Goal: Obtain resource: Obtain resource

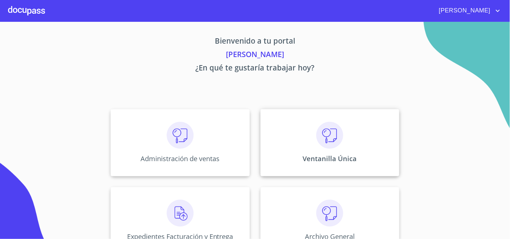
scroll to position [20, 0]
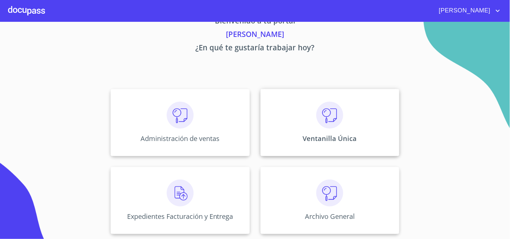
click at [331, 131] on div "Ventanilla Única" at bounding box center [329, 122] width 139 height 67
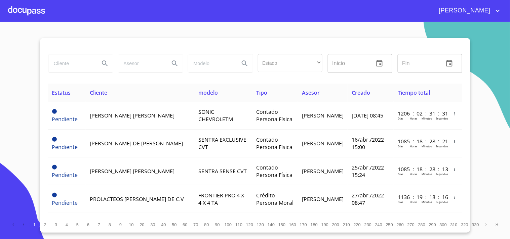
click at [78, 68] on input "search" at bounding box center [71, 63] width 46 height 18
type input "[PERSON_NAME]"
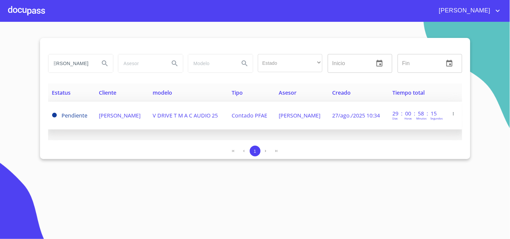
click at [130, 115] on span "[PERSON_NAME]" at bounding box center [120, 115] width 42 height 7
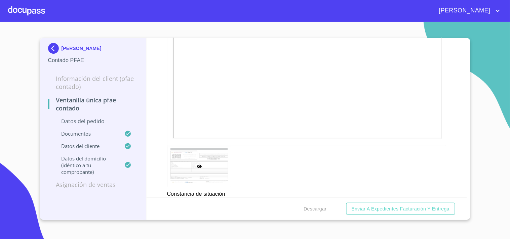
scroll to position [1144, 0]
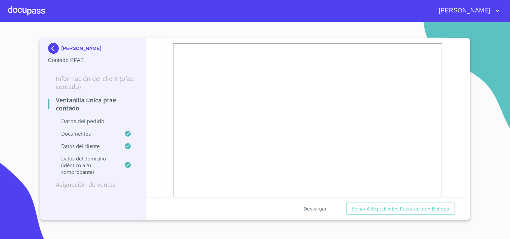
click at [315, 213] on span "Descargar" at bounding box center [315, 209] width 23 height 8
click at [35, 9] on div at bounding box center [26, 11] width 37 height 22
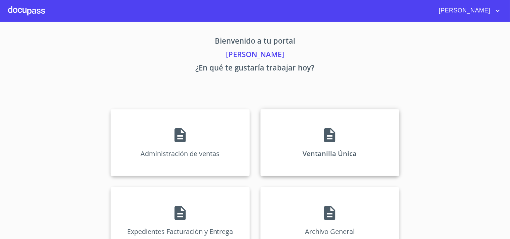
click at [342, 133] on div "Ventanilla Única" at bounding box center [329, 142] width 139 height 67
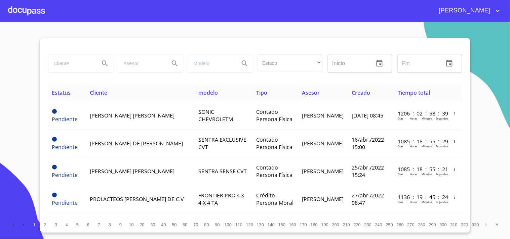
click at [83, 58] on input "search" at bounding box center [71, 63] width 46 height 18
type input "[PERSON_NAME]"
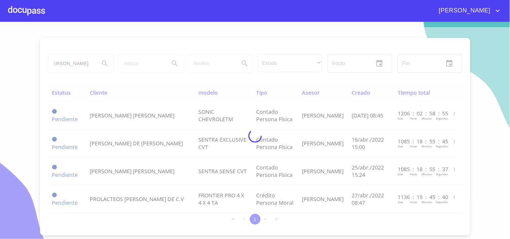
scroll to position [0, 0]
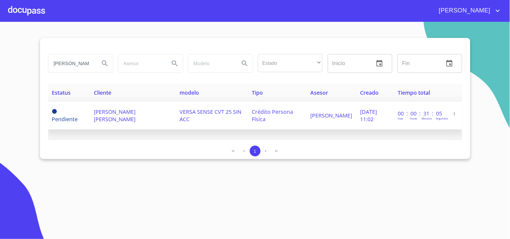
click at [128, 113] on span "[PERSON_NAME] [PERSON_NAME]" at bounding box center [115, 115] width 42 height 15
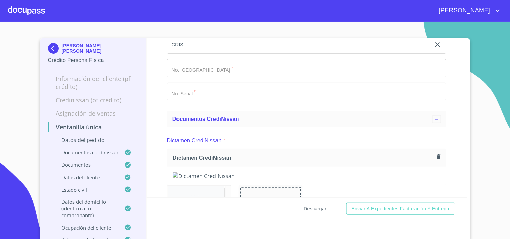
scroll to position [186, 0]
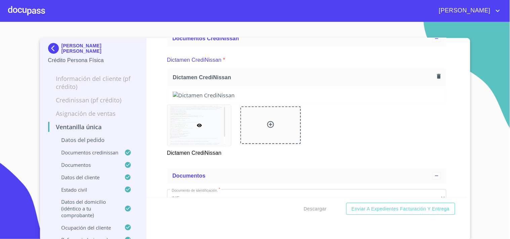
click at [21, 18] on div at bounding box center [26, 11] width 37 height 22
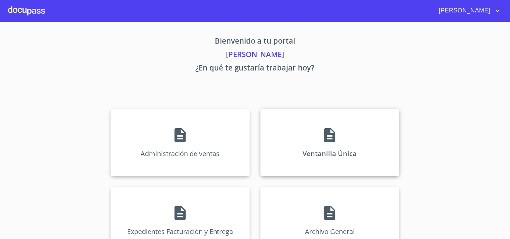
click at [337, 136] on div "Ventanilla Única" at bounding box center [329, 142] width 139 height 67
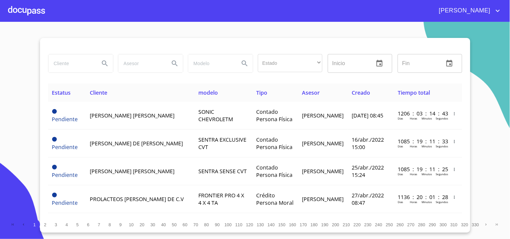
click at [75, 62] on input "search" at bounding box center [71, 63] width 46 height 18
type input "[PERSON_NAME]"
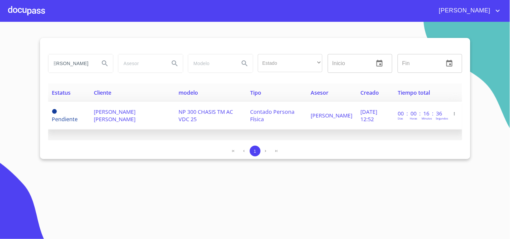
click at [149, 121] on td "[PERSON_NAME] [PERSON_NAME]" at bounding box center [132, 116] width 85 height 28
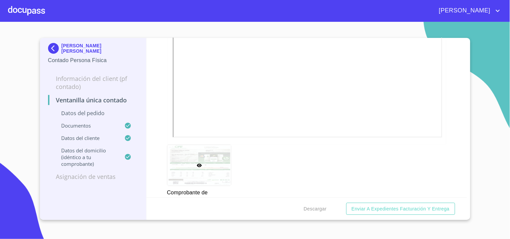
scroll to position [644, 0]
click at [309, 203] on button "Descargar" at bounding box center [315, 209] width 28 height 12
click at [43, 9] on div at bounding box center [26, 11] width 37 height 22
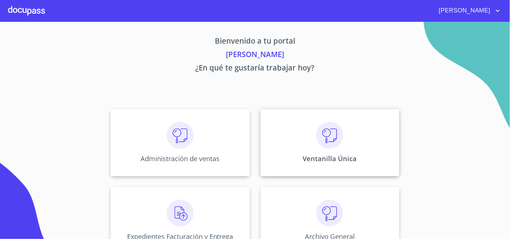
click at [342, 141] on div "Ventanilla Única" at bounding box center [329, 142] width 139 height 67
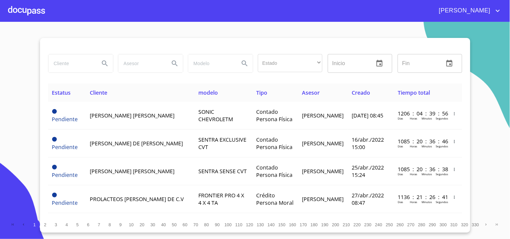
click at [88, 62] on input "search" at bounding box center [71, 63] width 46 height 18
type input "SAHAGUN TRELLES"
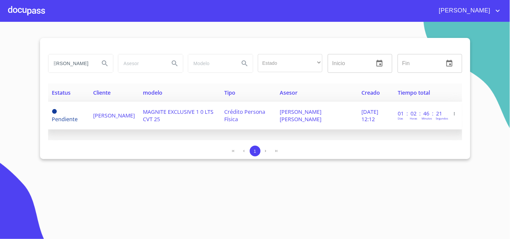
scroll to position [0, 0]
click at [210, 107] on td "MAGNITE EXCLUSIVE 1 0 LTS CVT 25" at bounding box center [179, 116] width 81 height 28
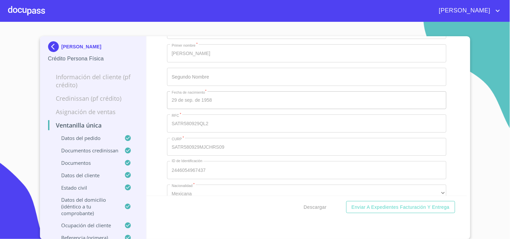
scroll to position [2526, 0]
click at [317, 210] on span "Descargar" at bounding box center [315, 207] width 23 height 8
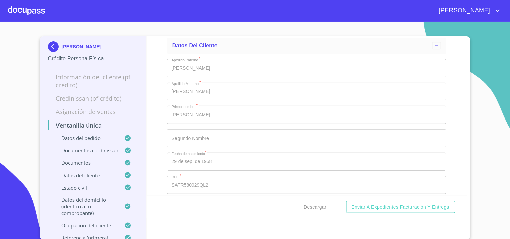
scroll to position [2414, 0]
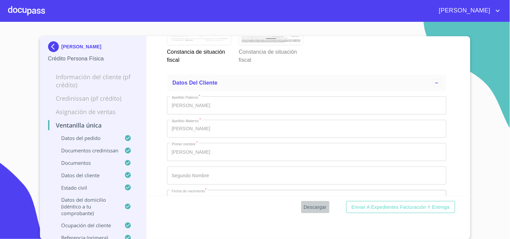
click at [312, 207] on span "Descargar" at bounding box center [315, 207] width 23 height 8
